Goal: Communication & Community: Ask a question

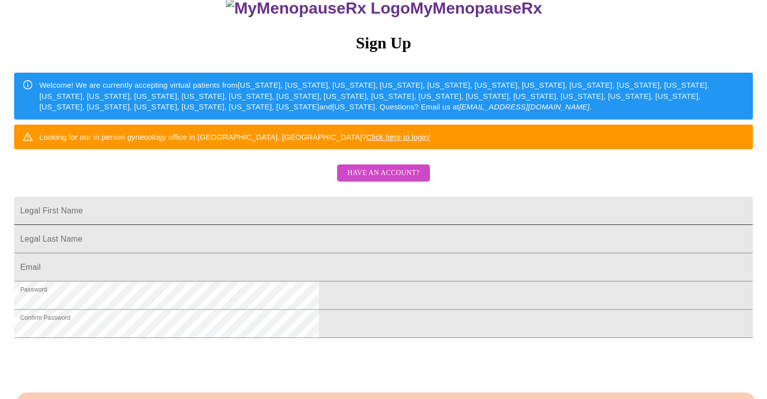
scroll to position [225, 0]
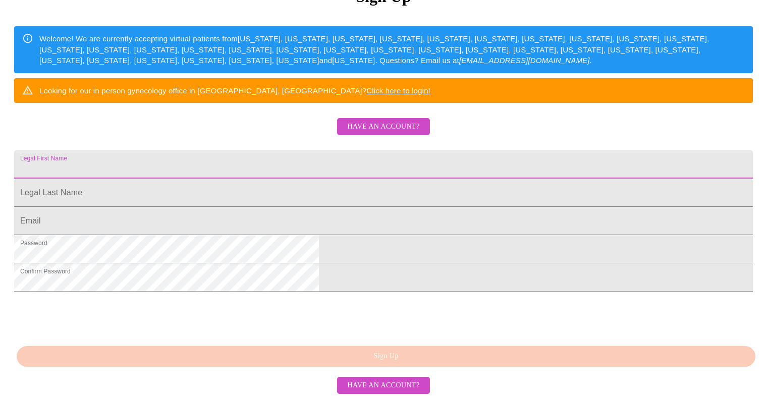
click at [285, 150] on input "Legal First Name" at bounding box center [383, 164] width 739 height 28
type input "Julie"
type input "Breen"
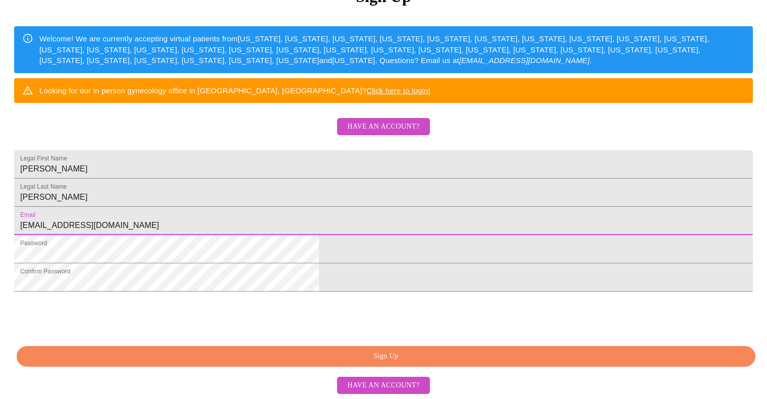
type input "juliebreen12321@gmail.com"
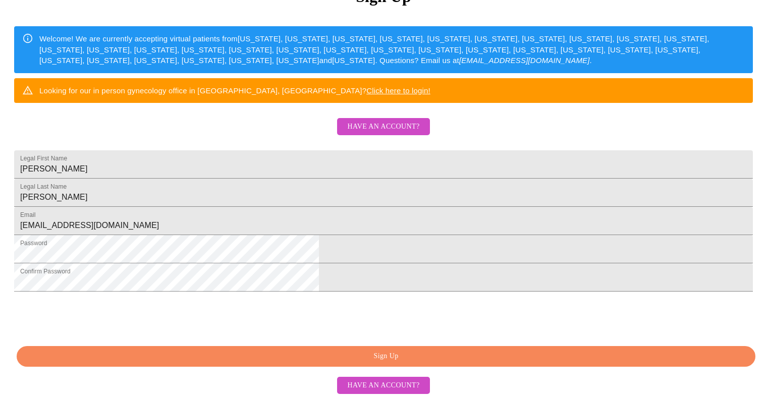
click at [661, 153] on div "MyMenopauseRx Sign Up Welcome! We are currently accepting virtual patients from…" at bounding box center [383, 96] width 759 height 479
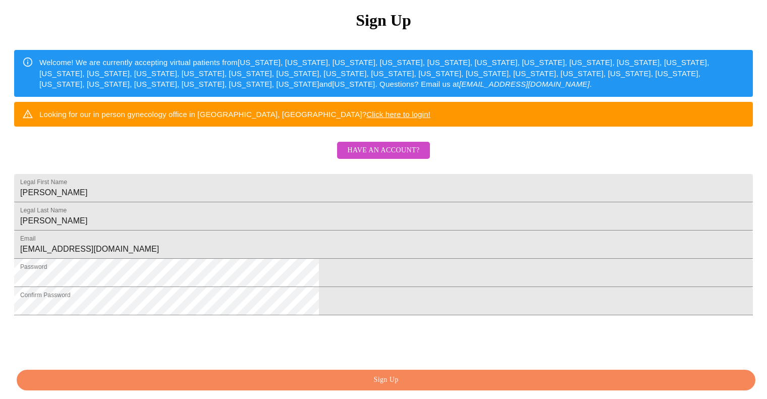
click at [405, 157] on span "Have an account?" at bounding box center [383, 150] width 72 height 13
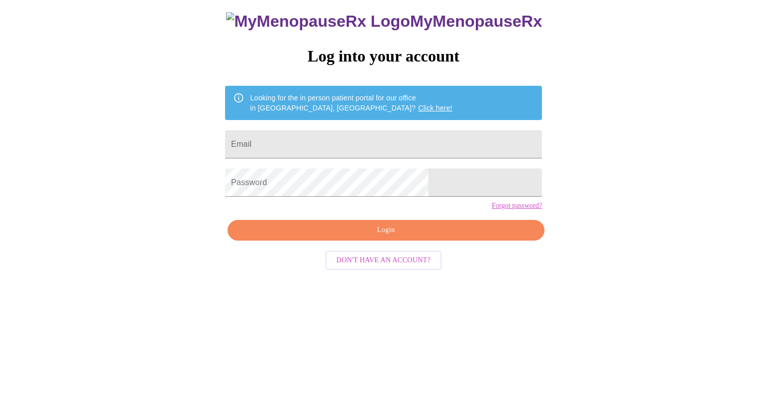
scroll to position [10, 0]
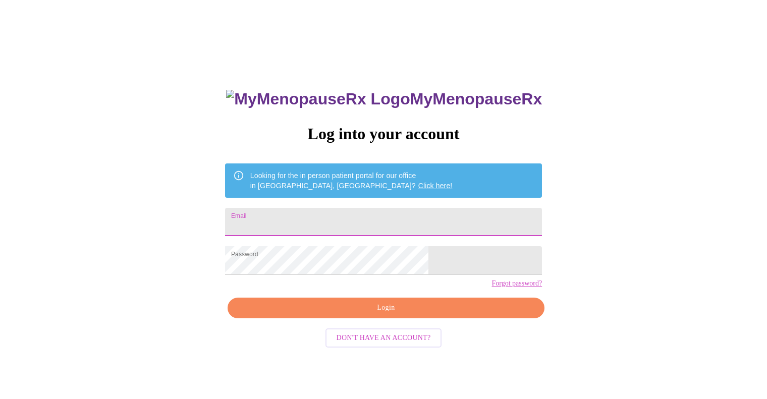
click at [358, 224] on input "Email" at bounding box center [383, 222] width 317 height 28
type input "juliebreen12321@gmail.com"
click at [395, 314] on span "Login" at bounding box center [386, 308] width 294 height 13
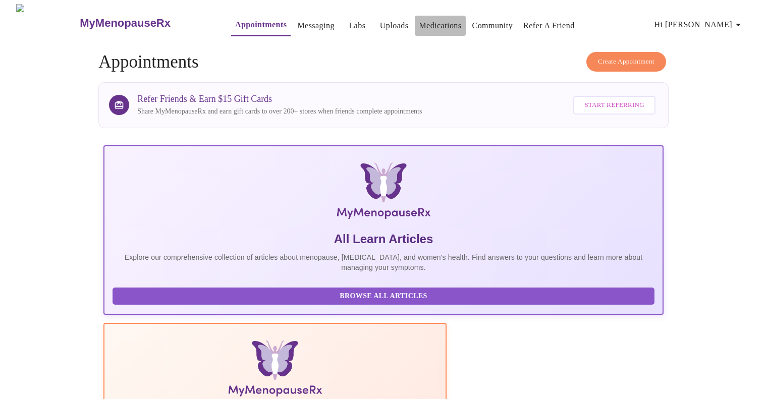
click at [432, 24] on link "Medications" at bounding box center [440, 26] width 42 height 14
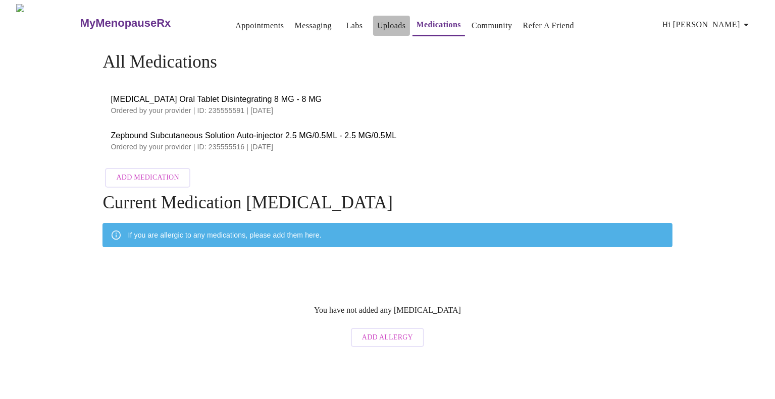
click at [377, 19] on link "Uploads" at bounding box center [391, 26] width 29 height 14
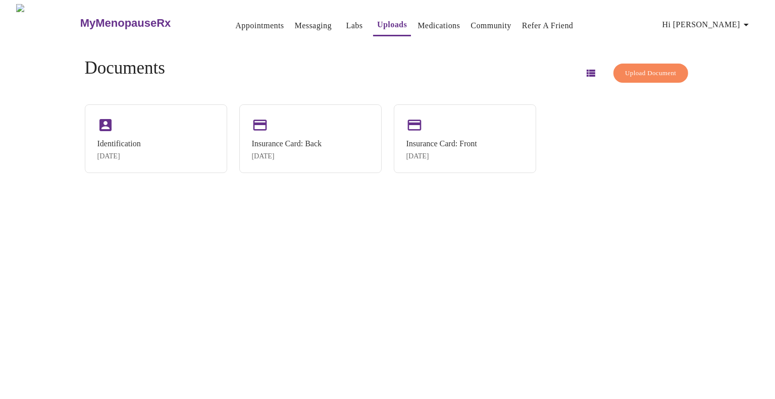
click at [346, 22] on link "Labs" at bounding box center [354, 26] width 17 height 14
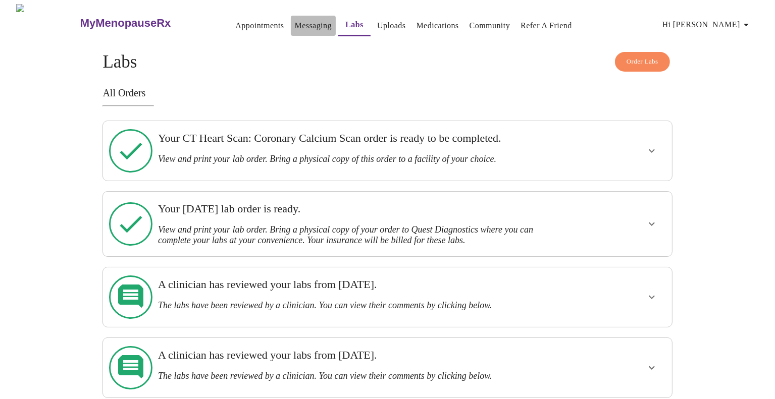
click at [299, 19] on link "Messaging" at bounding box center [313, 26] width 37 height 14
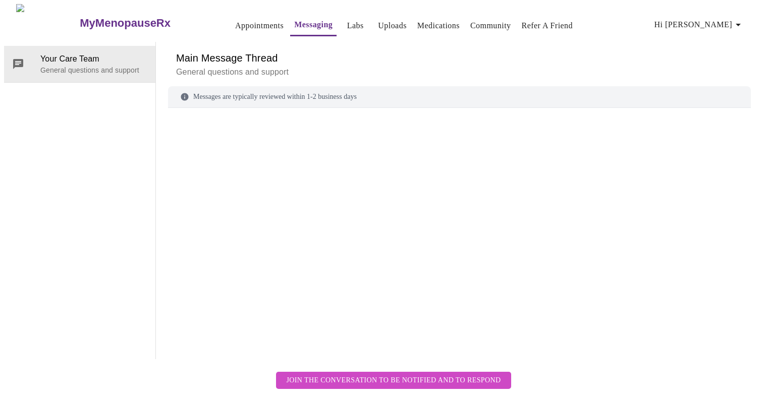
scroll to position [38, 0]
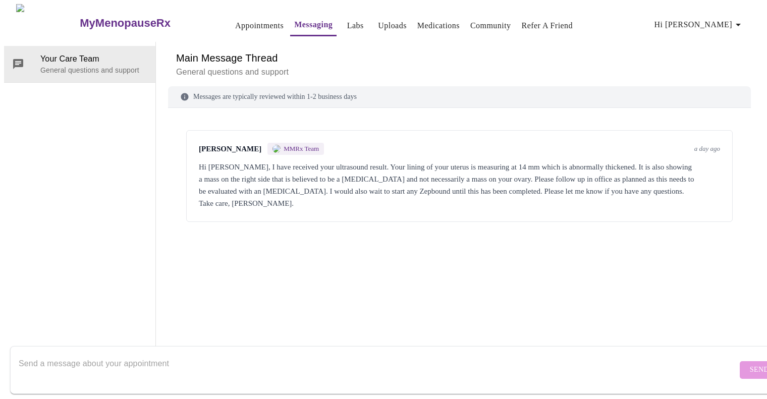
click at [317, 145] on span "MMRx Team" at bounding box center [301, 149] width 35 height 8
click at [302, 145] on span "MMRx Team" at bounding box center [301, 149] width 35 height 8
click at [161, 354] on textarea "Send a message about your appointment" at bounding box center [378, 370] width 719 height 32
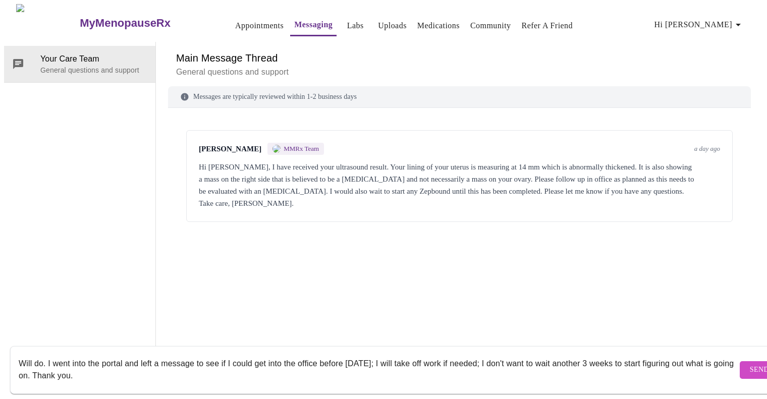
type textarea "Will do. I went into the portal and left a message to see if I could get into t…"
click at [750, 364] on span "Send" at bounding box center [759, 370] width 19 height 13
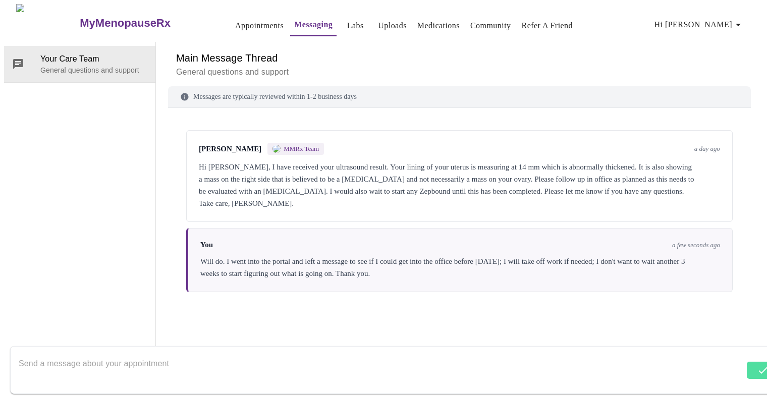
scroll to position [38, 0]
